Goal: Information Seeking & Learning: Check status

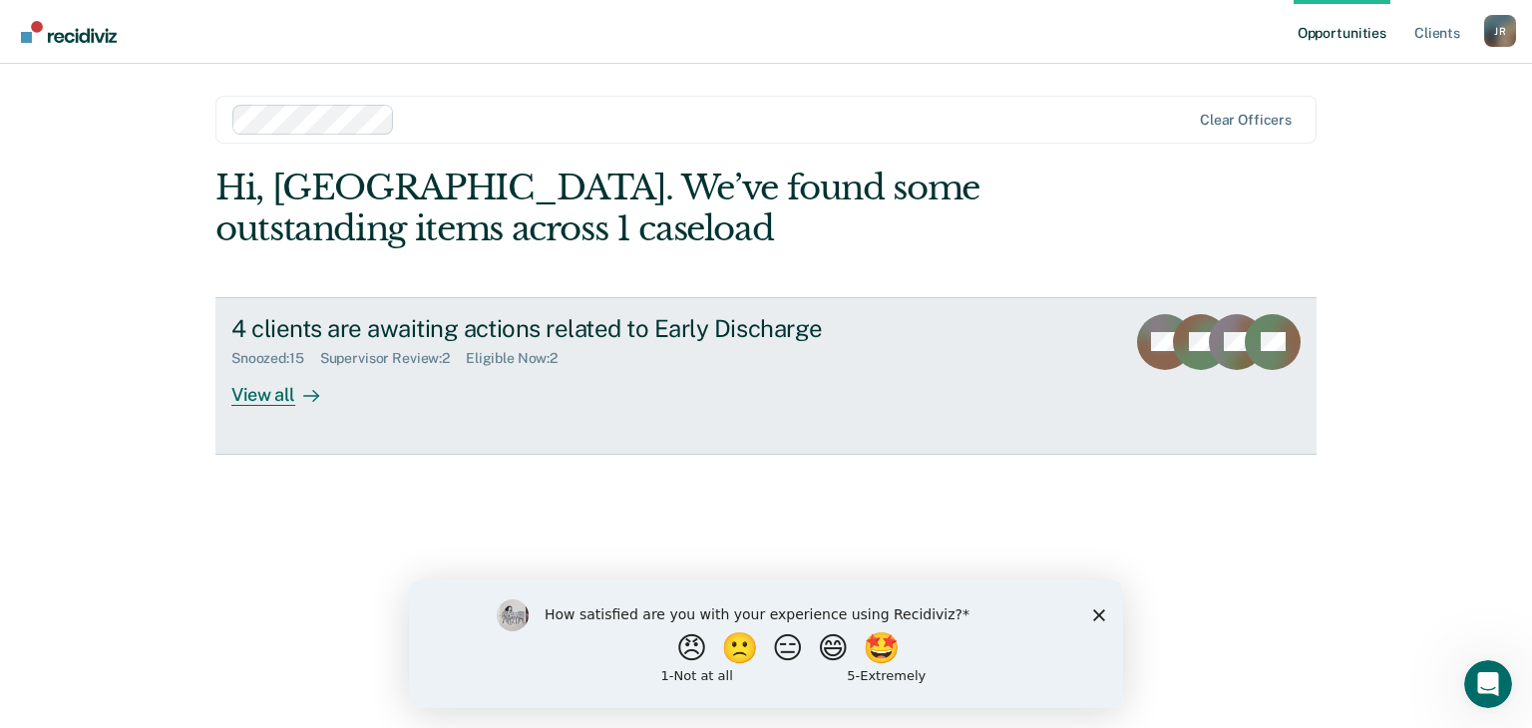
click at [260, 389] on div "View all" at bounding box center [287, 386] width 112 height 39
